Goal: Navigation & Orientation: Find specific page/section

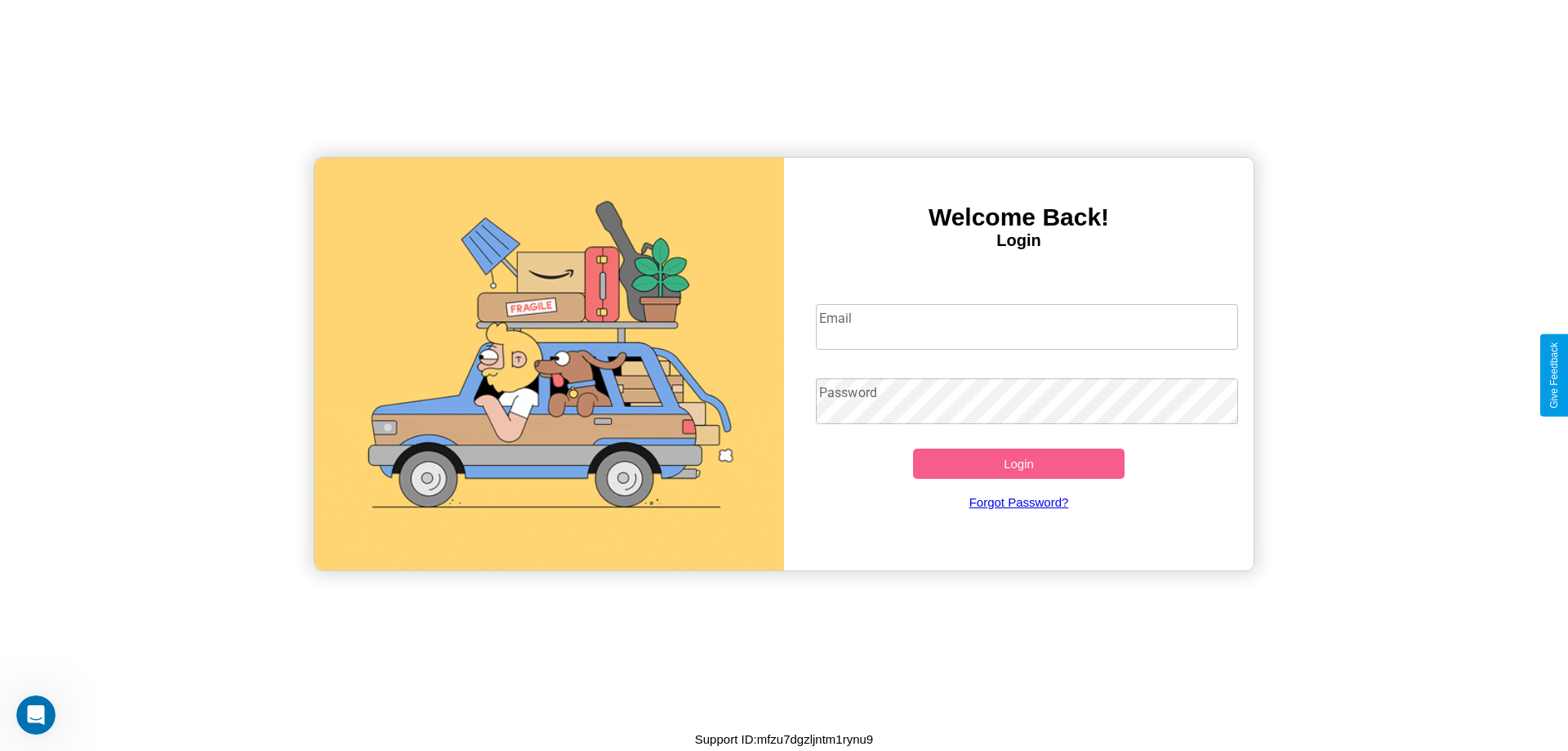
click at [1027, 326] on input "Email" at bounding box center [1027, 327] width 423 height 46
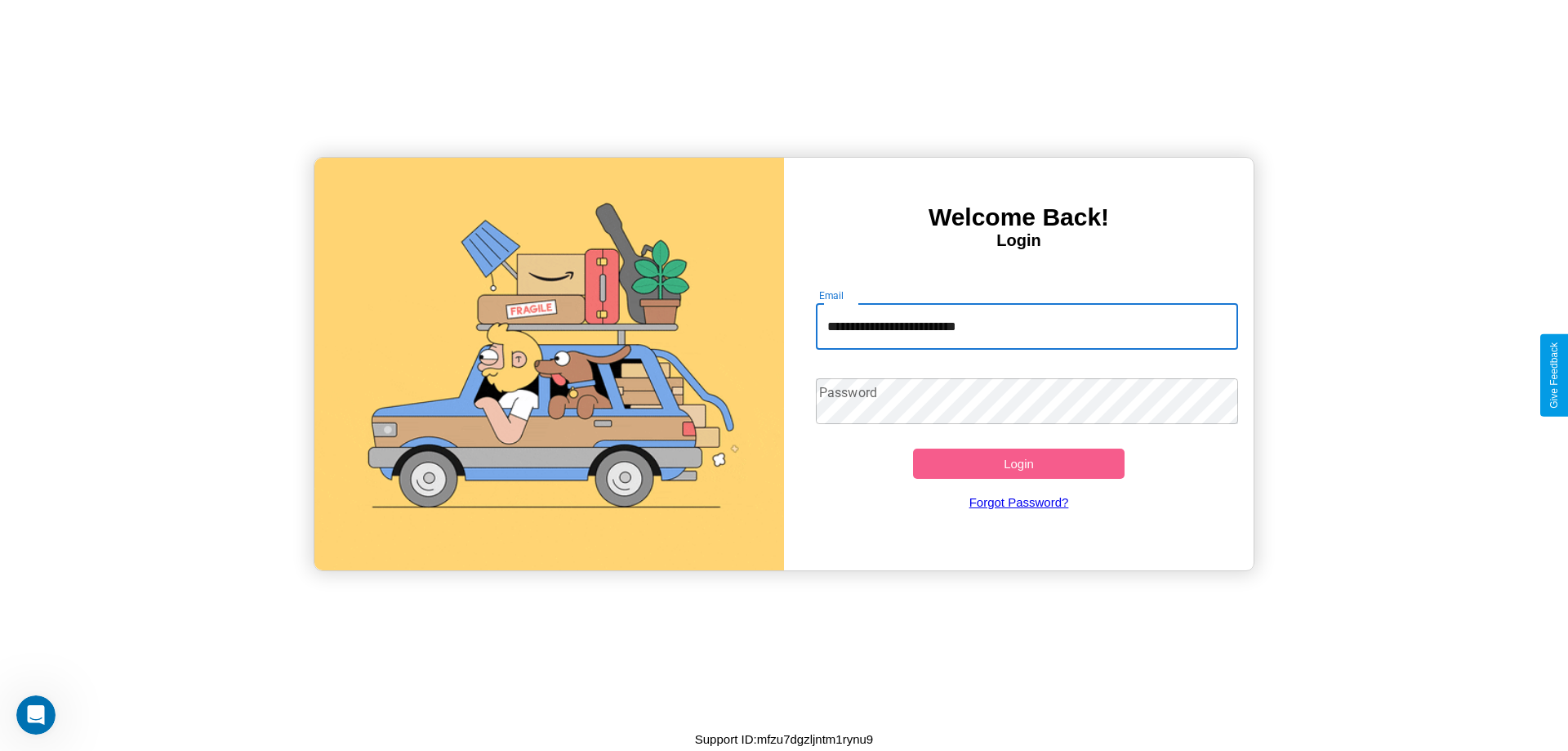
type input "**********"
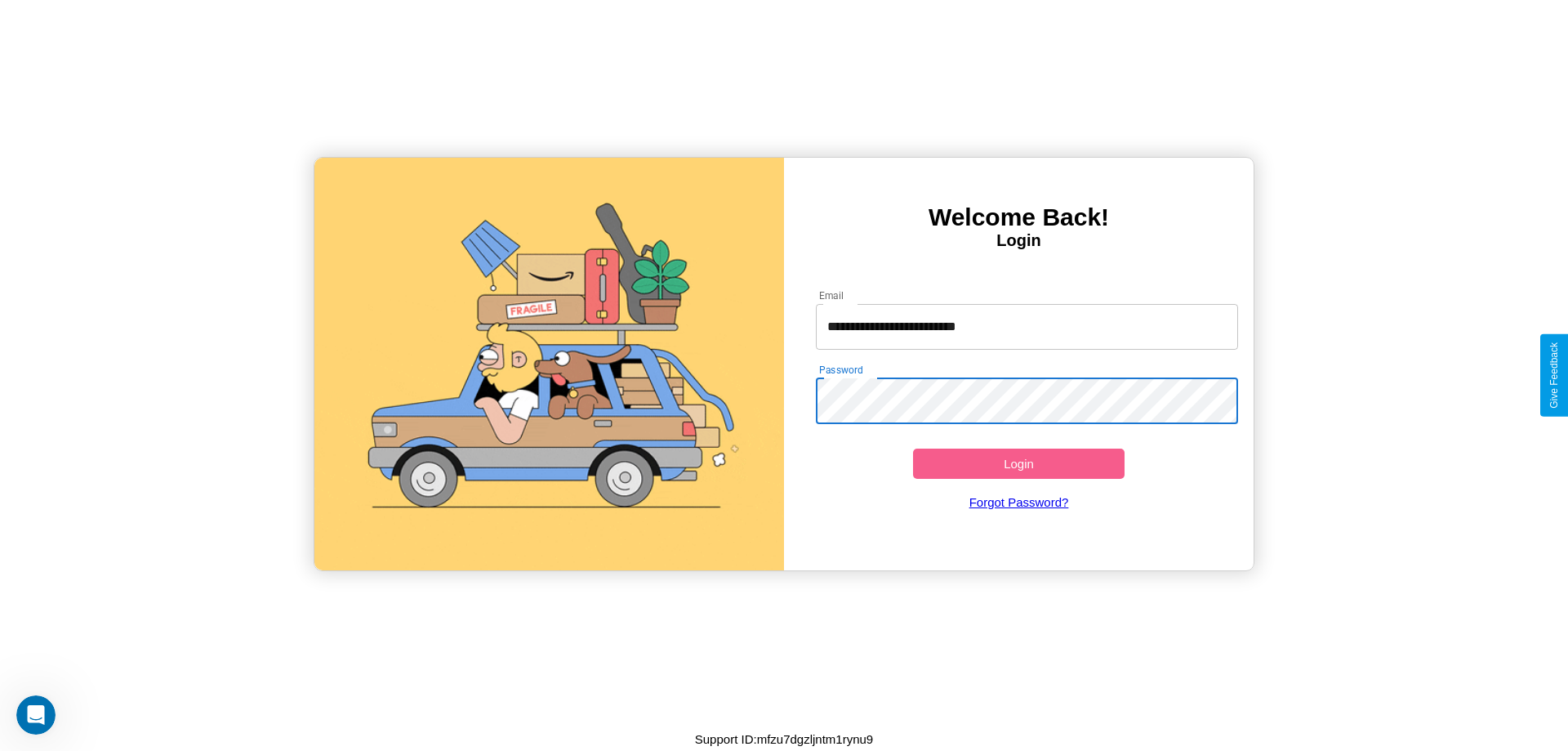
click at [1018, 463] on button "Login" at bounding box center [1018, 464] width 211 height 31
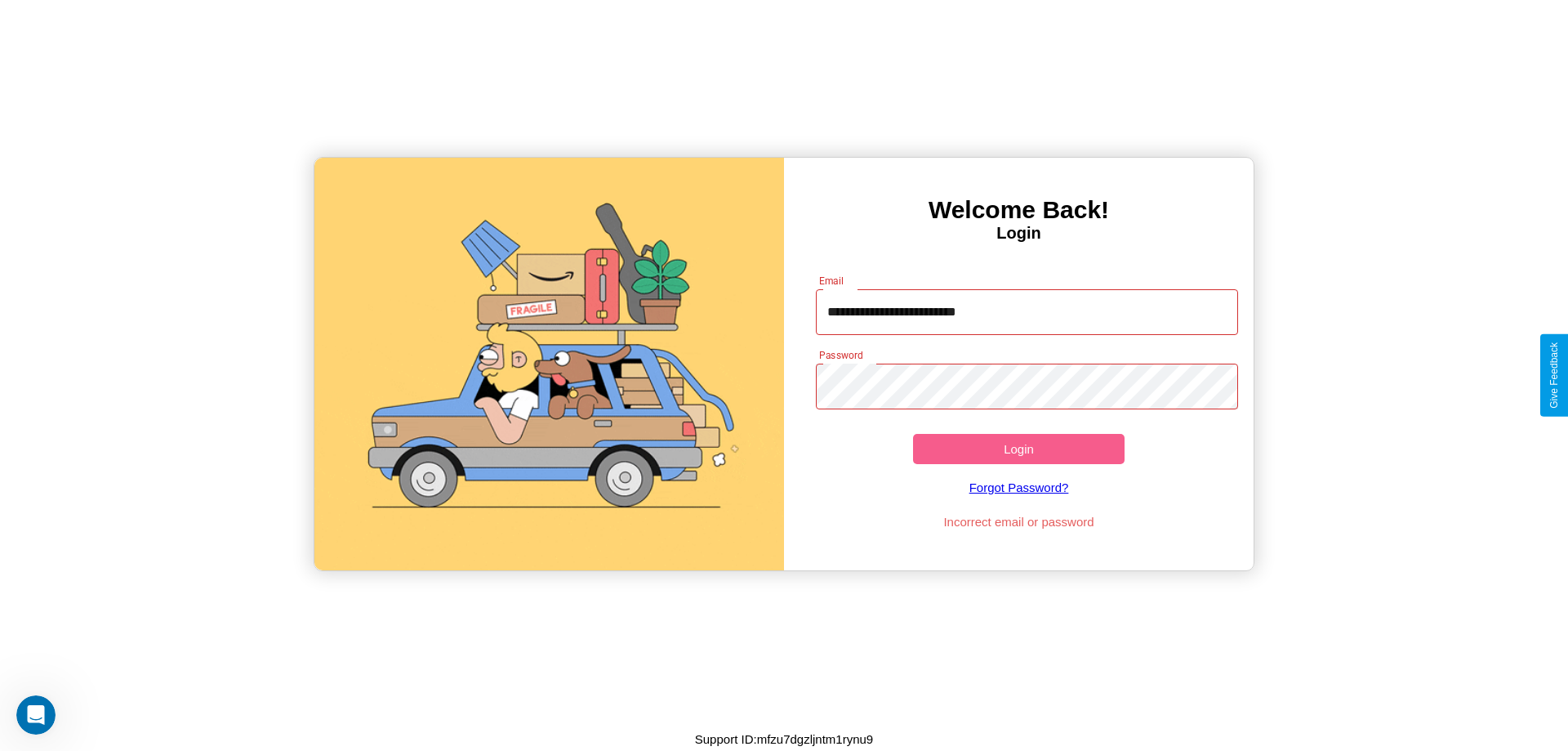
click at [1018, 449] on button "Login" at bounding box center [1018, 449] width 211 height 31
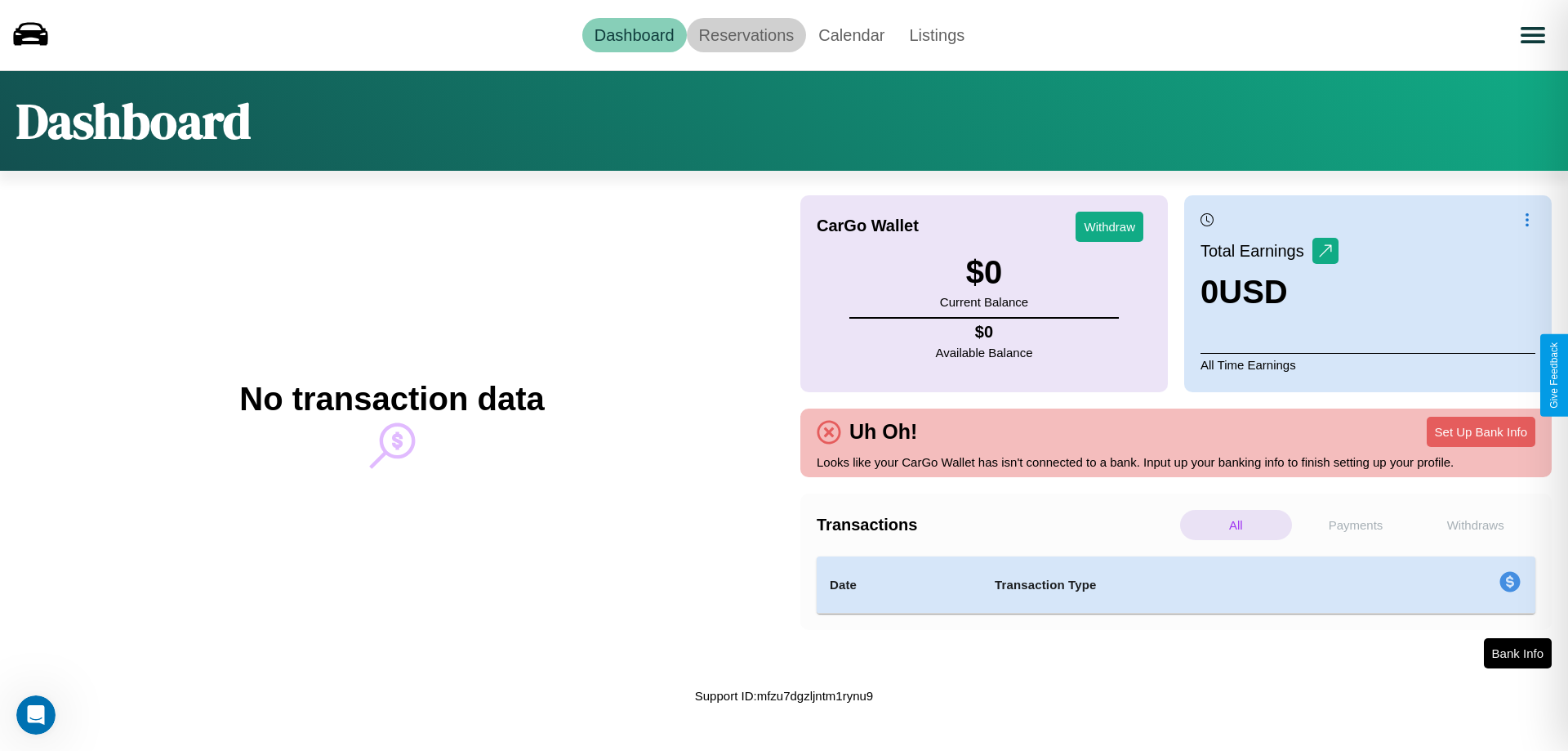
click at [746, 34] on link "Reservations" at bounding box center [747, 35] width 120 height 34
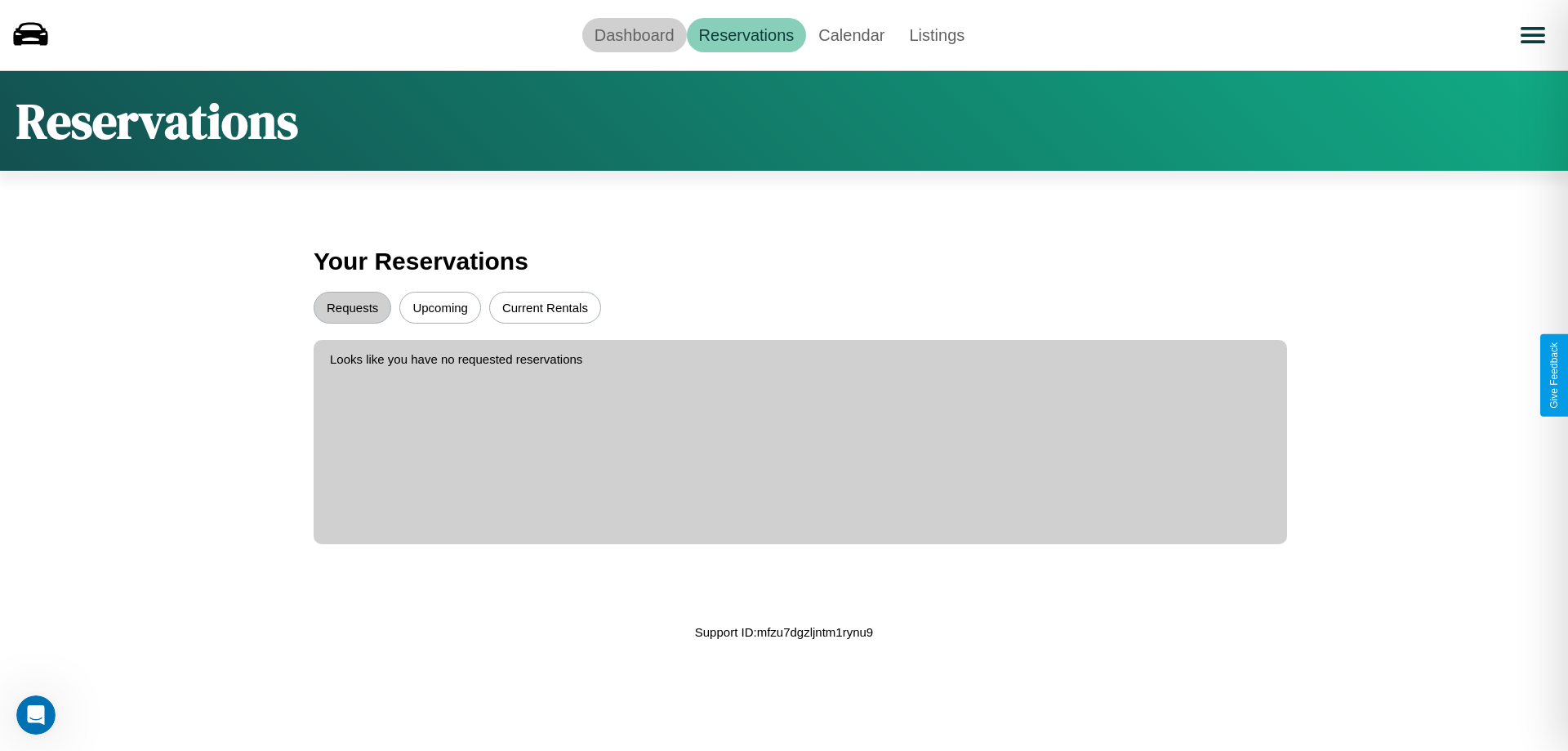
click at [634, 34] on link "Dashboard" at bounding box center [634, 35] width 104 height 34
